Goal: Information Seeking & Learning: Learn about a topic

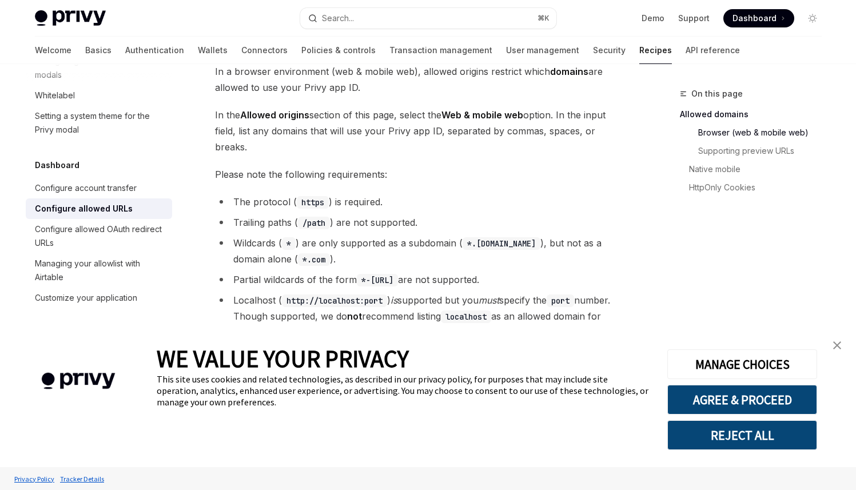
type textarea "*"
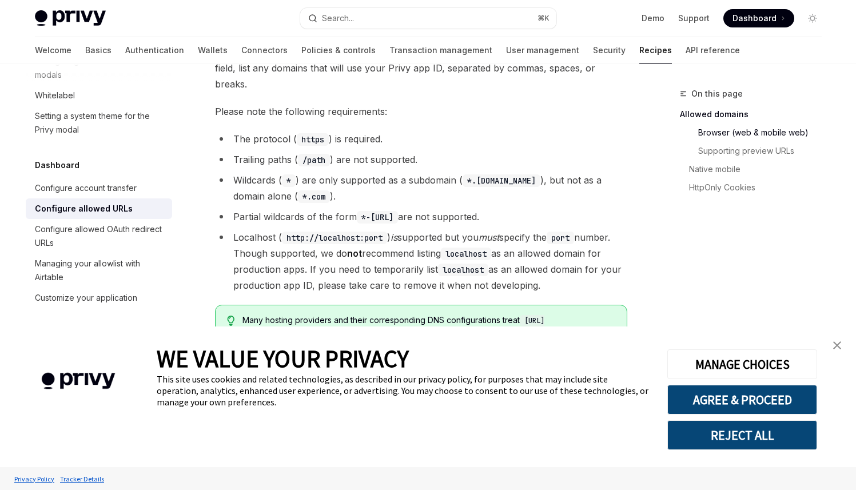
scroll to position [319, 0]
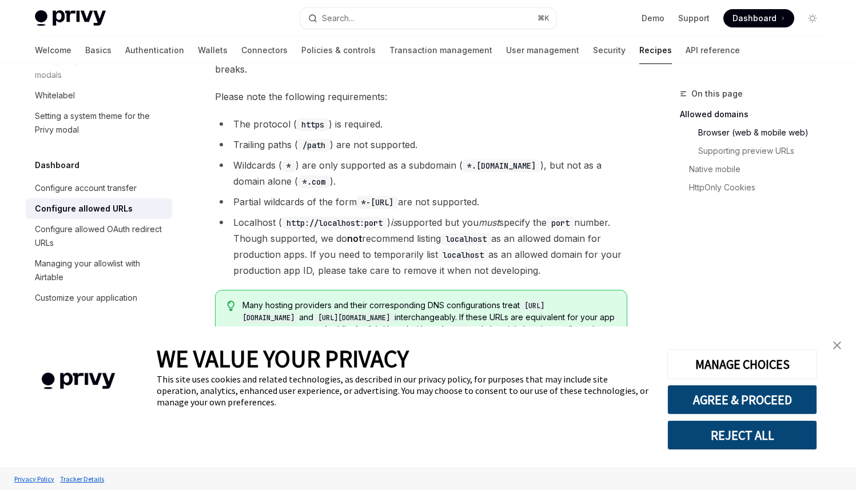
click at [835, 344] on img "close banner" at bounding box center [838, 346] width 8 height 8
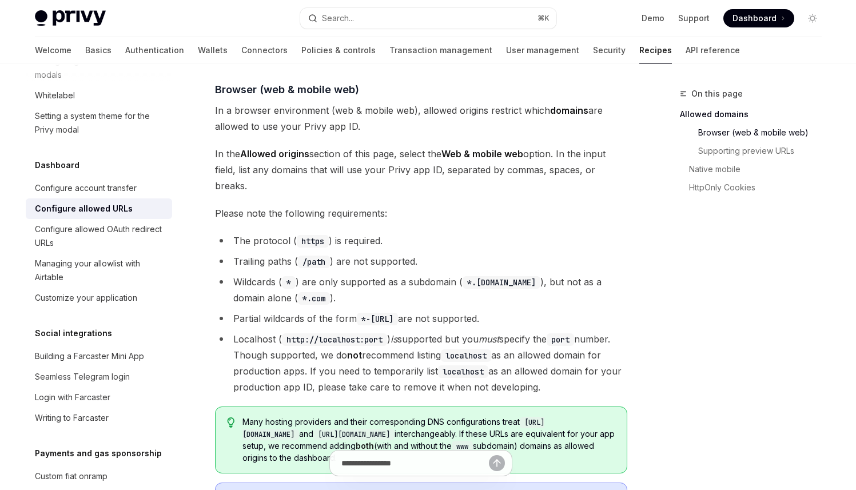
scroll to position [201, 0]
click at [753, 18] on span "Dashboard" at bounding box center [755, 18] width 44 height 11
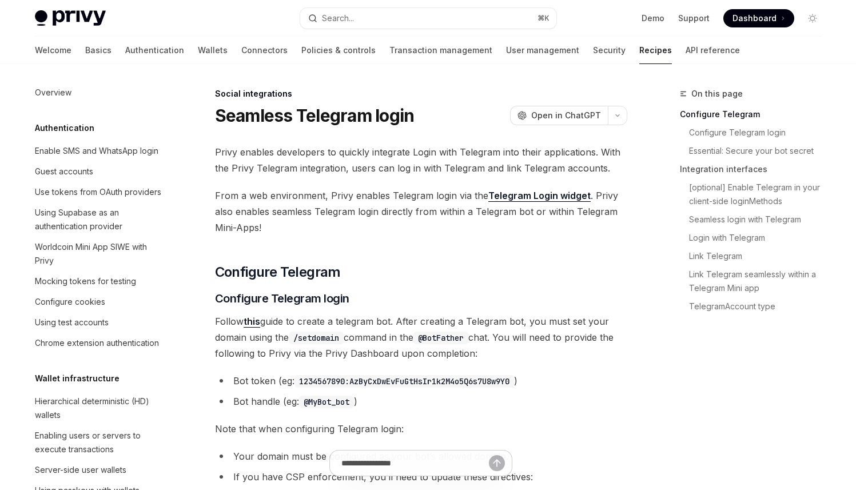
scroll to position [814, 0]
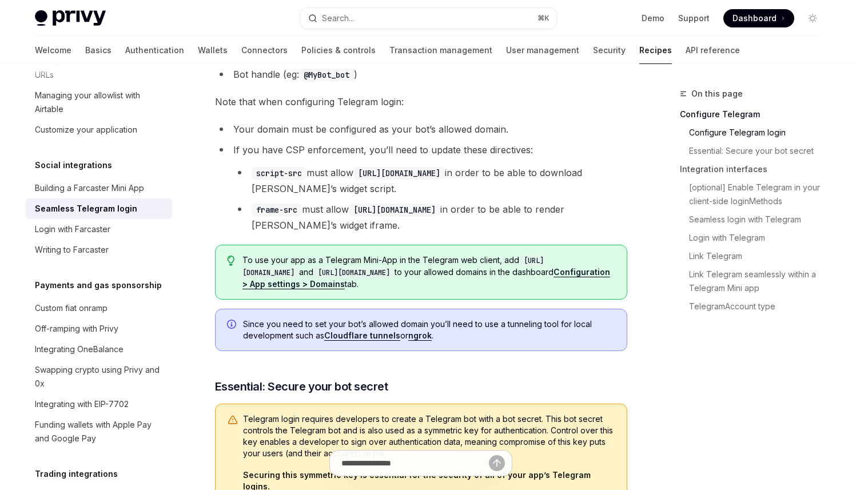
type textarea "*"
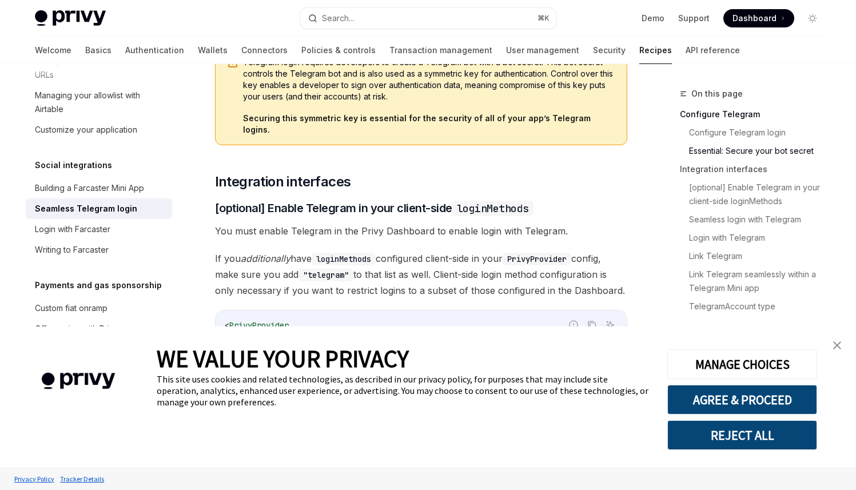
scroll to position [685, 0]
click at [834, 344] on img "close banner" at bounding box center [838, 346] width 8 height 8
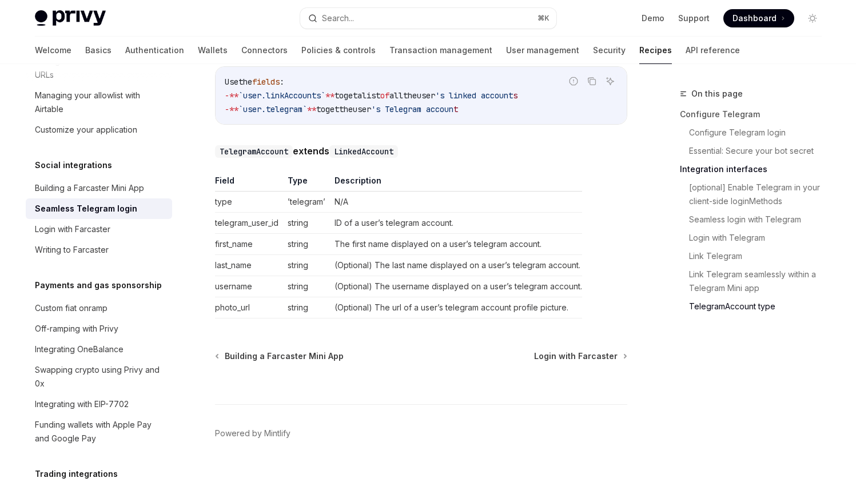
scroll to position [2077, 0]
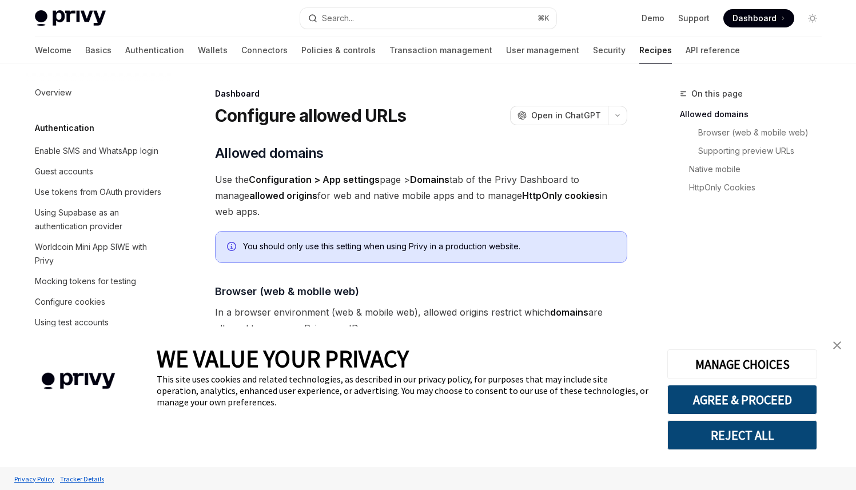
scroll to position [646, 0]
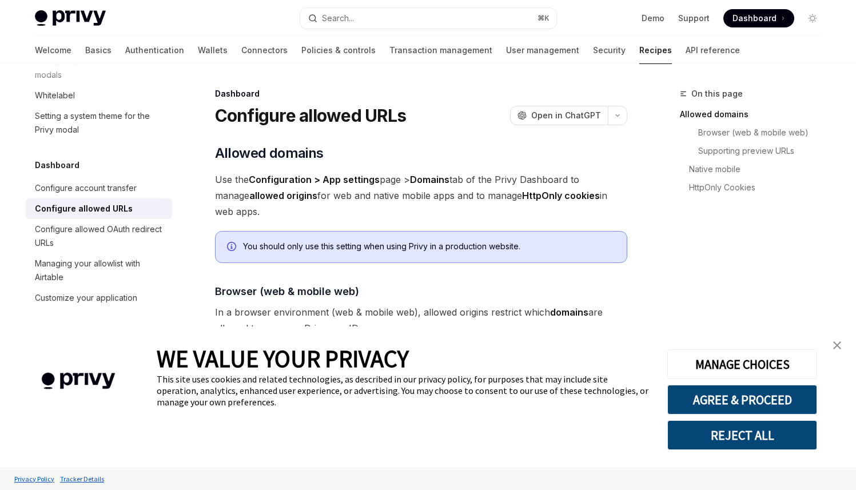
click at [838, 348] on img "close banner" at bounding box center [838, 346] width 8 height 8
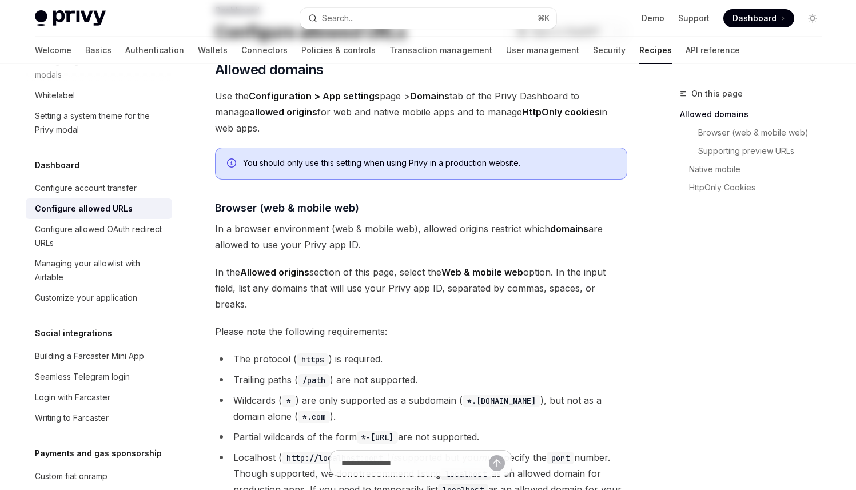
scroll to position [0, 0]
